Goal: Transaction & Acquisition: Purchase product/service

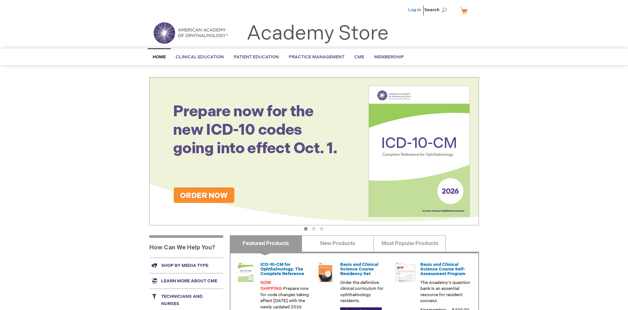
click at [415, 10] on link "Log In" at bounding box center [414, 9] width 13 height 5
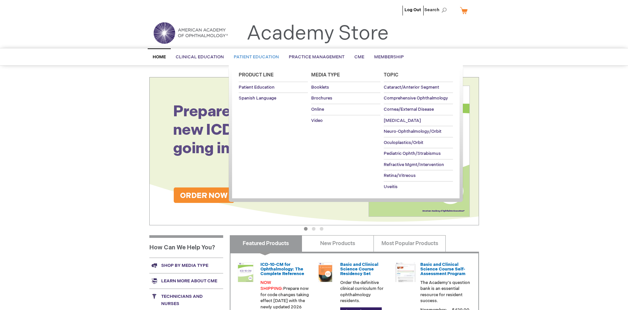
click at [254, 57] on span "Patient Education" at bounding box center [256, 56] width 45 height 5
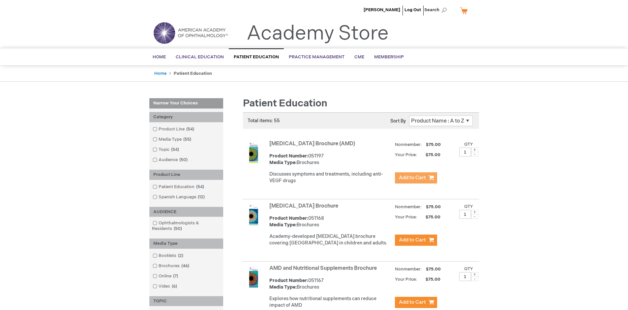
click at [416, 178] on span "Add to Cart" at bounding box center [412, 178] width 27 height 6
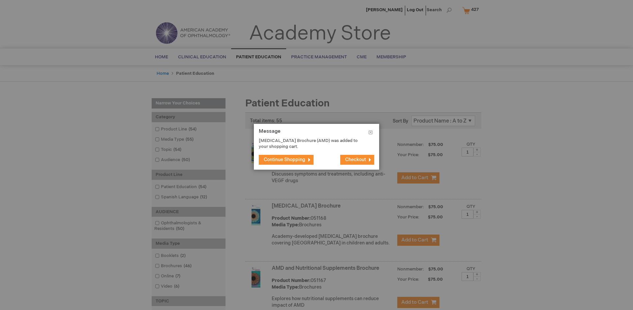
click at [284, 160] on span "Continue Shopping" at bounding box center [285, 160] width 42 height 6
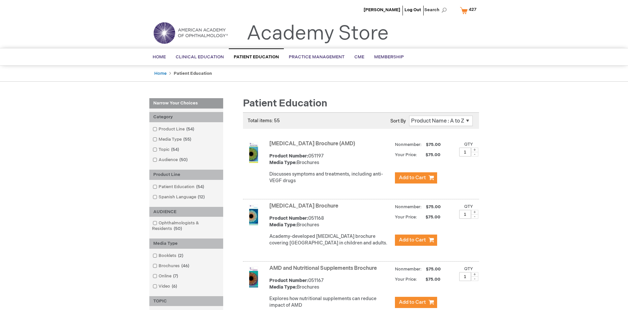
click at [324, 272] on link "AMD and Nutritional Supplements Brochure" at bounding box center [322, 268] width 107 height 6
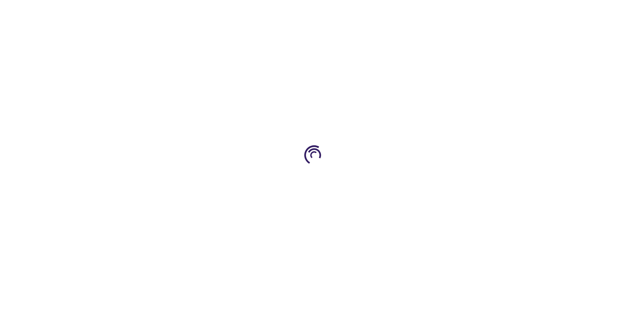
type input "1"
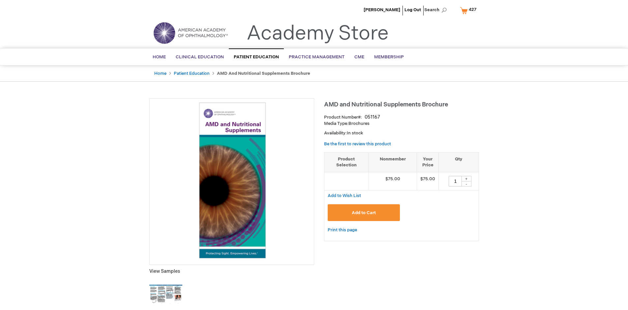
click at [364, 213] on span "Add to Cart" at bounding box center [364, 212] width 24 height 5
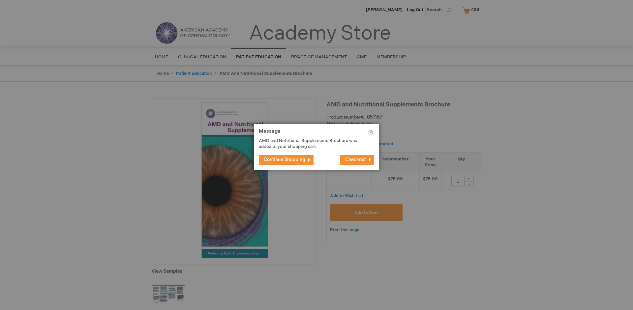
click at [284, 160] on span "Continue Shopping" at bounding box center [285, 160] width 42 height 6
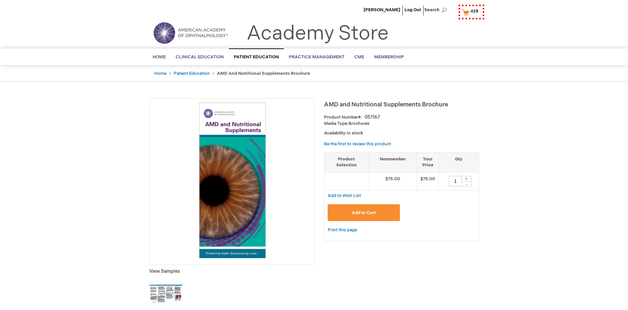
click at [470, 10] on span "428" at bounding box center [474, 11] width 8 height 5
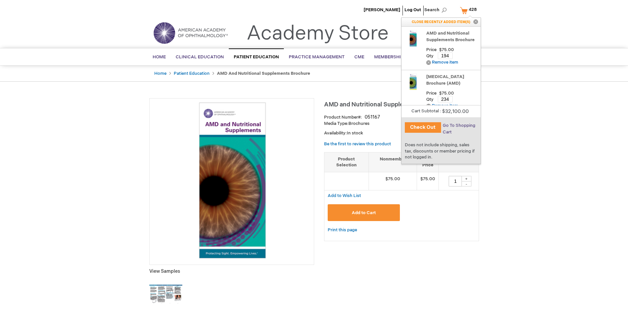
click at [459, 126] on span "Go To Shopping Cart" at bounding box center [459, 129] width 33 height 12
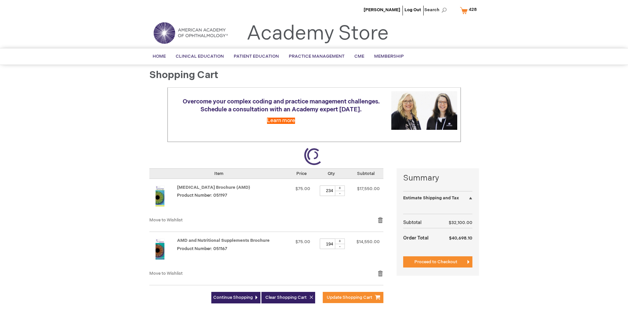
select select "US"
select select "41"
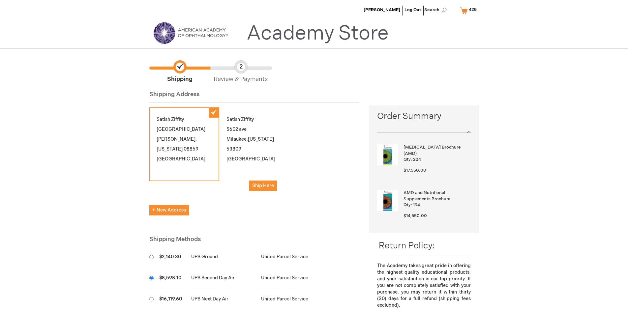
click at [151, 278] on input "radio" at bounding box center [151, 278] width 4 height 4
